Goal: Task Accomplishment & Management: Use online tool/utility

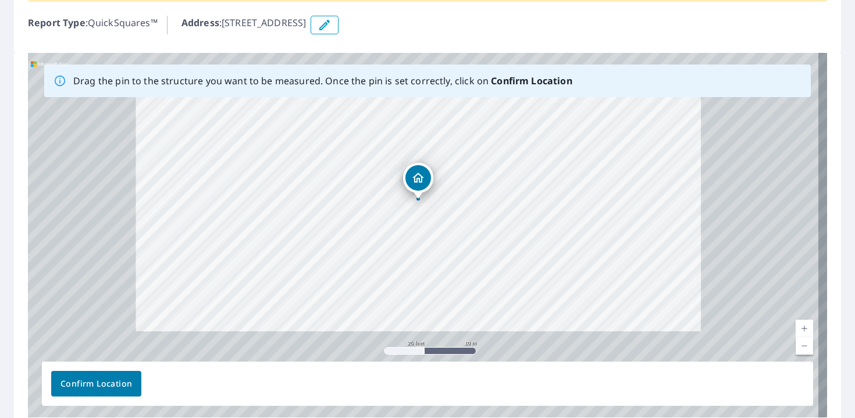
scroll to position [183, 0]
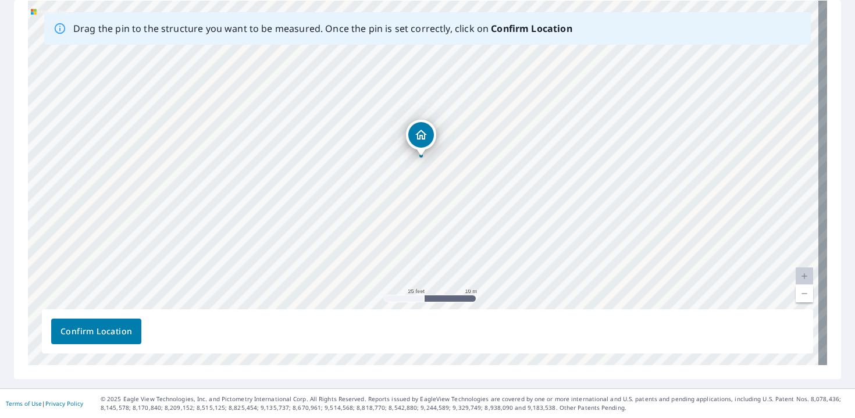
drag, startPoint x: 457, startPoint y: 109, endPoint x: 454, endPoint y: 233, distance: 123.9
click at [454, 232] on div "[STREET_ADDRESS]" at bounding box center [427, 183] width 799 height 365
click at [797, 294] on link "Current Level 20, Zoom Out" at bounding box center [804, 293] width 17 height 17
drag, startPoint x: 425, startPoint y: 170, endPoint x: 425, endPoint y: 176, distance: 5.8
click at [425, 176] on div "[STREET_ADDRESS]" at bounding box center [427, 183] width 799 height 365
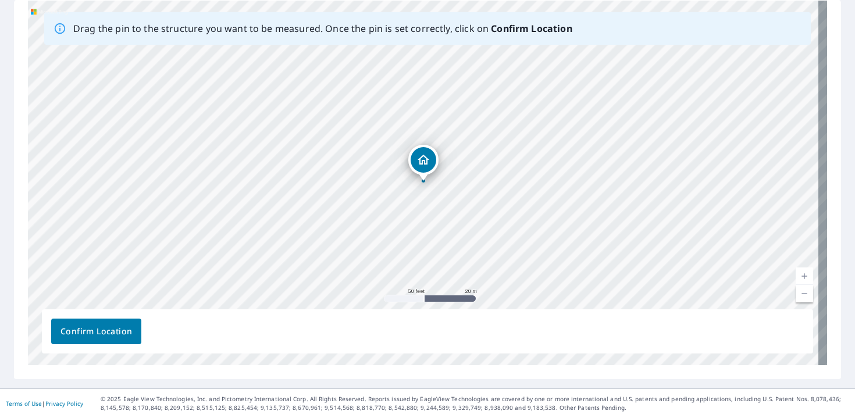
click at [796, 281] on link "Current Level 19, Zoom In" at bounding box center [804, 276] width 17 height 17
click at [801, 273] on link "Current Level 20, Zoom In Disabled" at bounding box center [804, 276] width 17 height 17
click at [796, 294] on link "Current Level 20, Zoom Out" at bounding box center [804, 293] width 17 height 17
click at [796, 294] on link "Current Level 19, Zoom Out" at bounding box center [804, 293] width 17 height 17
click at [102, 325] on span "Confirm Location" at bounding box center [96, 332] width 72 height 15
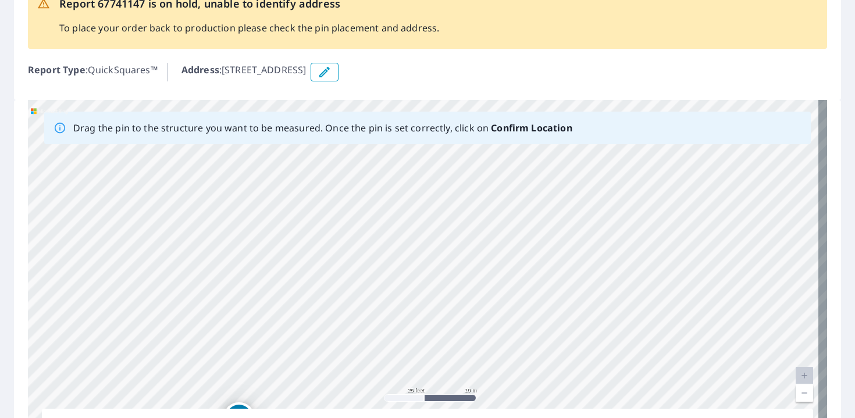
scroll to position [170, 0]
